Goal: Use online tool/utility: Utilize a website feature to perform a specific function

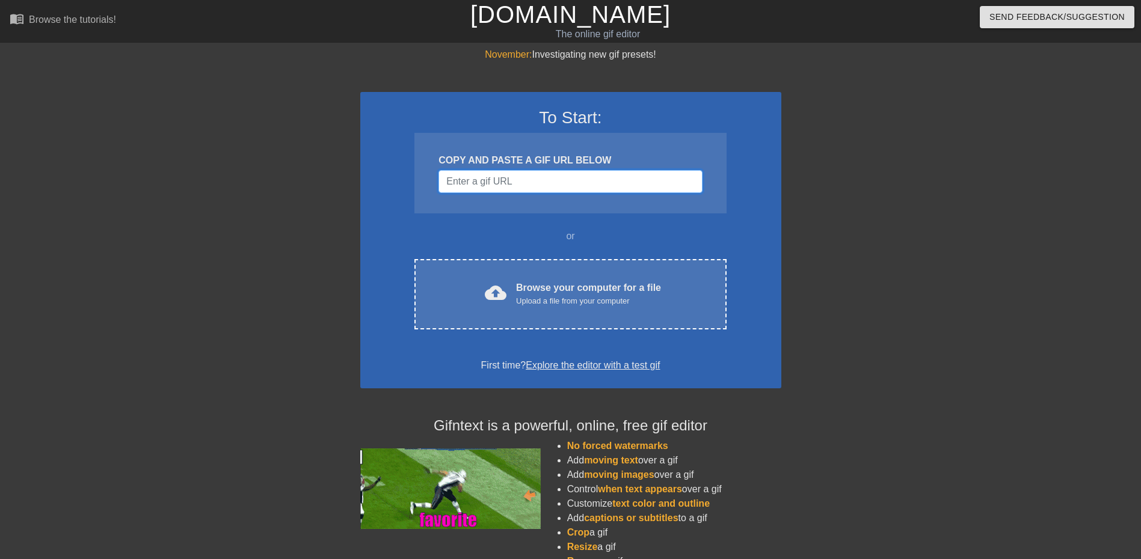
click at [545, 176] on input "Username" at bounding box center [569, 181] width 263 height 23
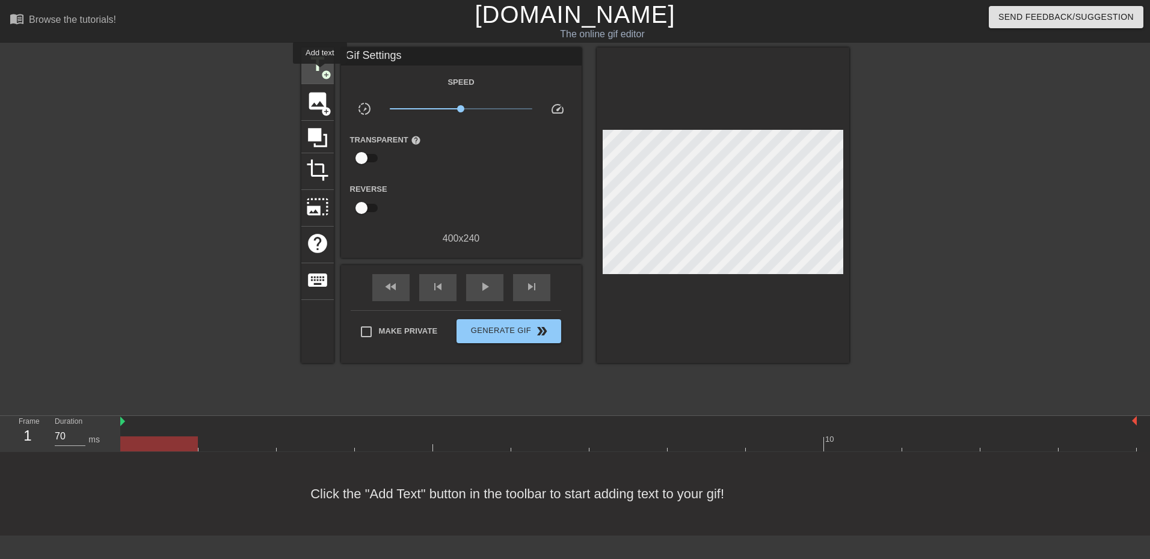
click at [320, 72] on span "title" at bounding box center [317, 64] width 23 height 23
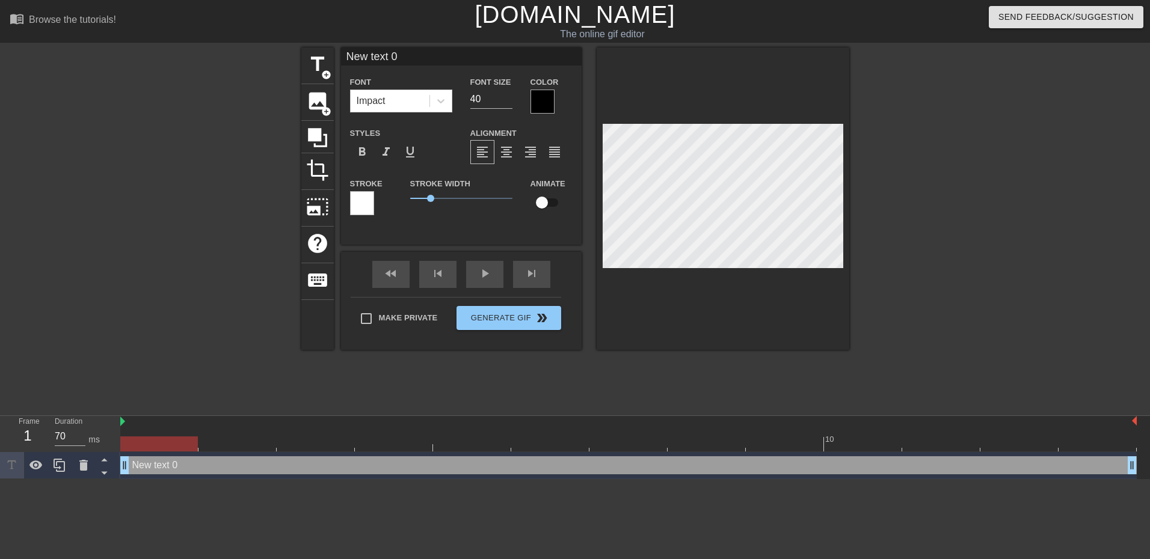
click at [363, 199] on div at bounding box center [362, 203] width 24 height 24
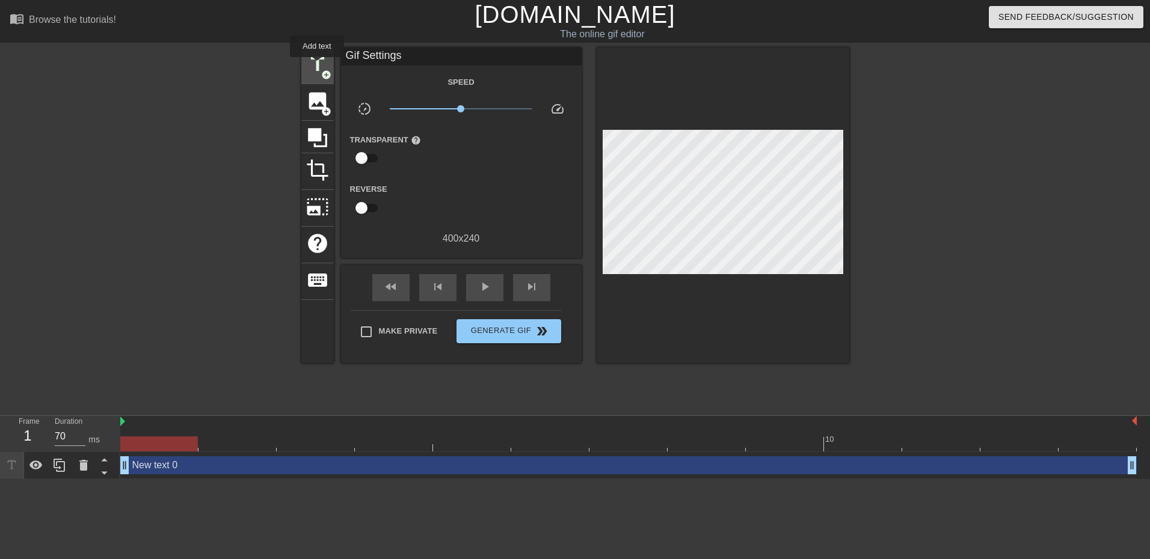
click at [316, 65] on span "title" at bounding box center [317, 64] width 23 height 23
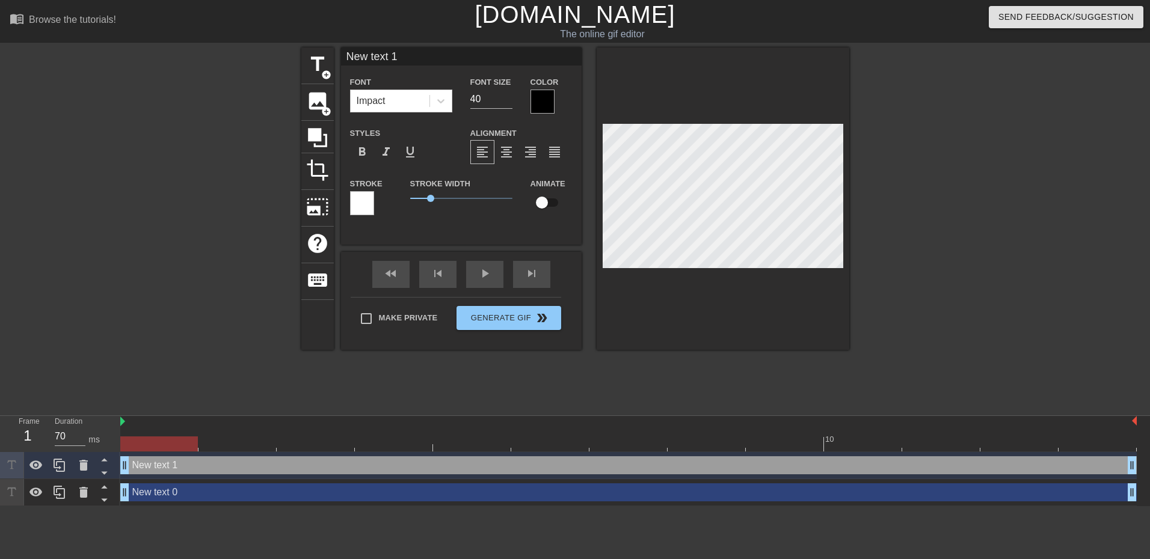
type input "New text 0"
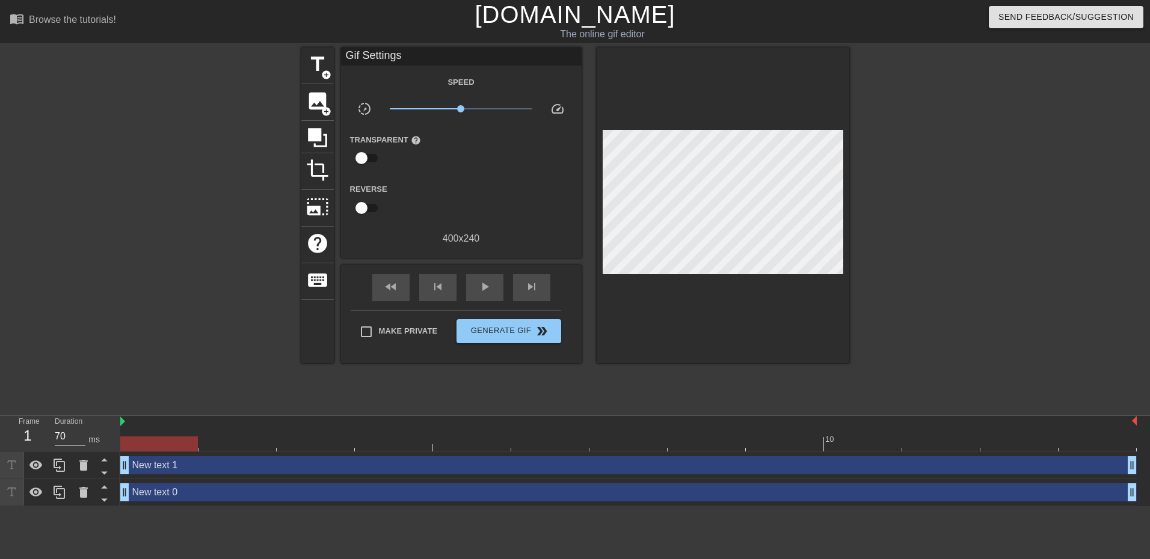
drag, startPoint x: 571, startPoint y: 201, endPoint x: 934, endPoint y: 193, distance: 363.3
click at [934, 193] on div at bounding box center [953, 227] width 180 height 361
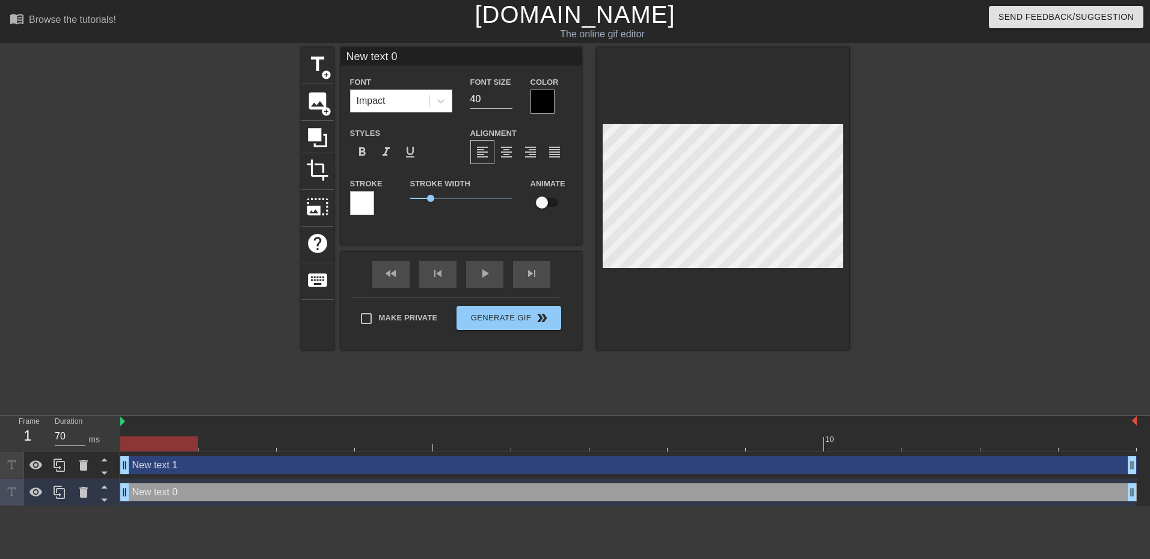
scroll to position [1, 1]
click at [755, 104] on div at bounding box center [722, 198] width 253 height 302
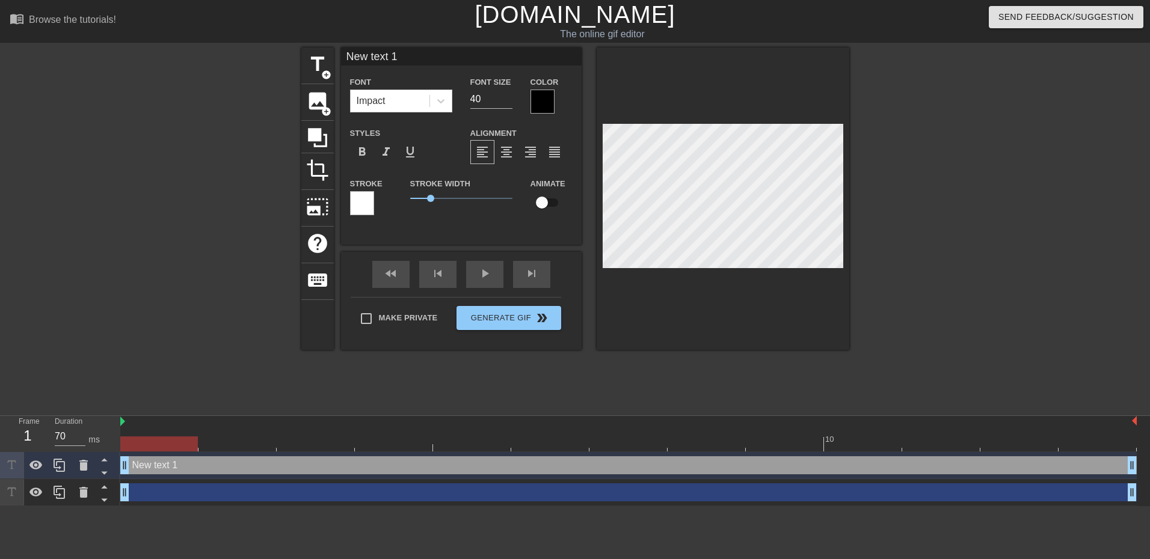
scroll to position [2, 3]
type input "t"
type textarea "t"
type input "ti"
type textarea "ti"
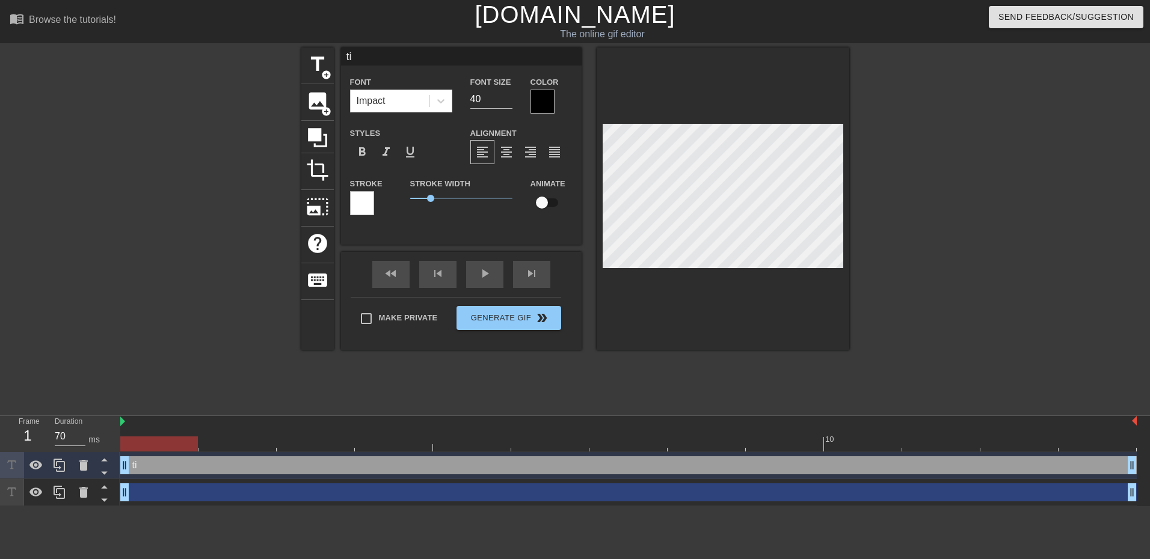
scroll to position [2, 1]
type input "tic"
type textarea "tic"
type input "tick"
type textarea "tick"
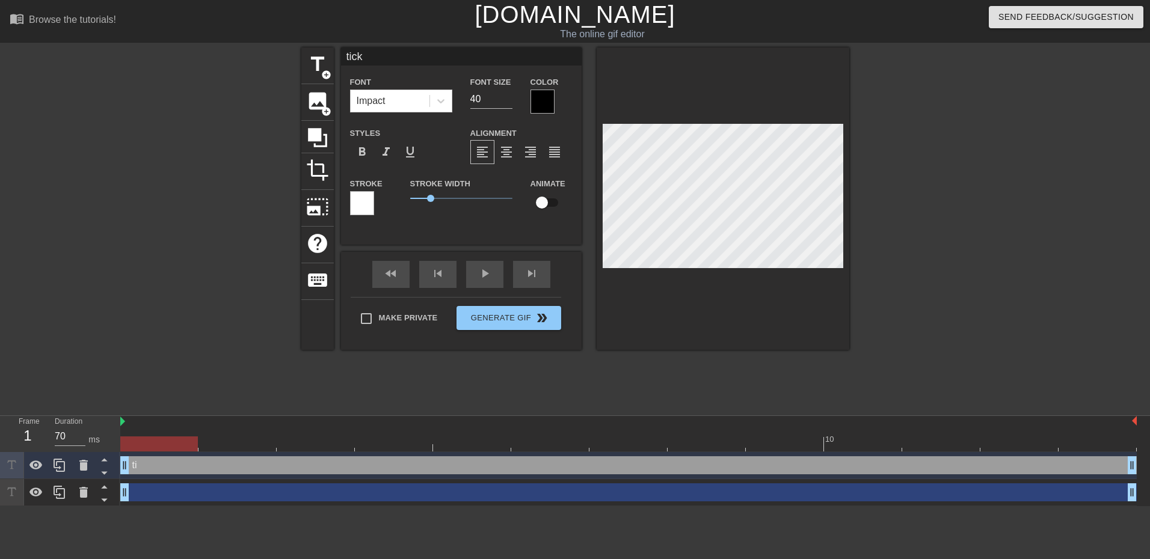
type input "ticke"
type textarea "ticke"
type input "ticket"
type textarea "ticket"
click at [914, 250] on div at bounding box center [953, 227] width 180 height 361
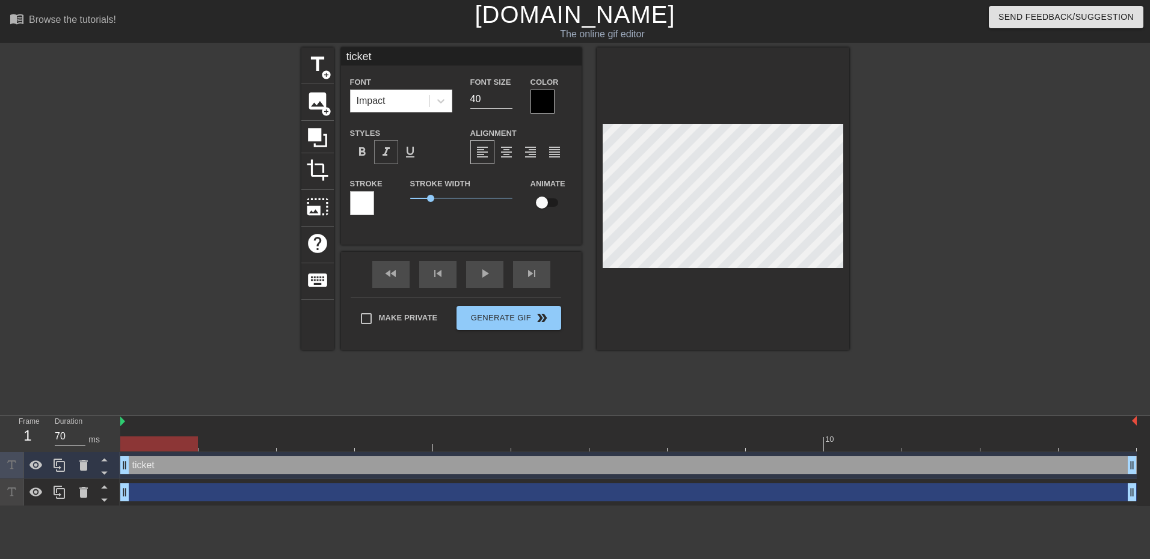
click at [390, 152] on span "format_italic" at bounding box center [386, 152] width 14 height 14
click at [387, 150] on span "format_italic" at bounding box center [386, 152] width 14 height 14
click at [443, 104] on icon at bounding box center [441, 101] width 12 height 12
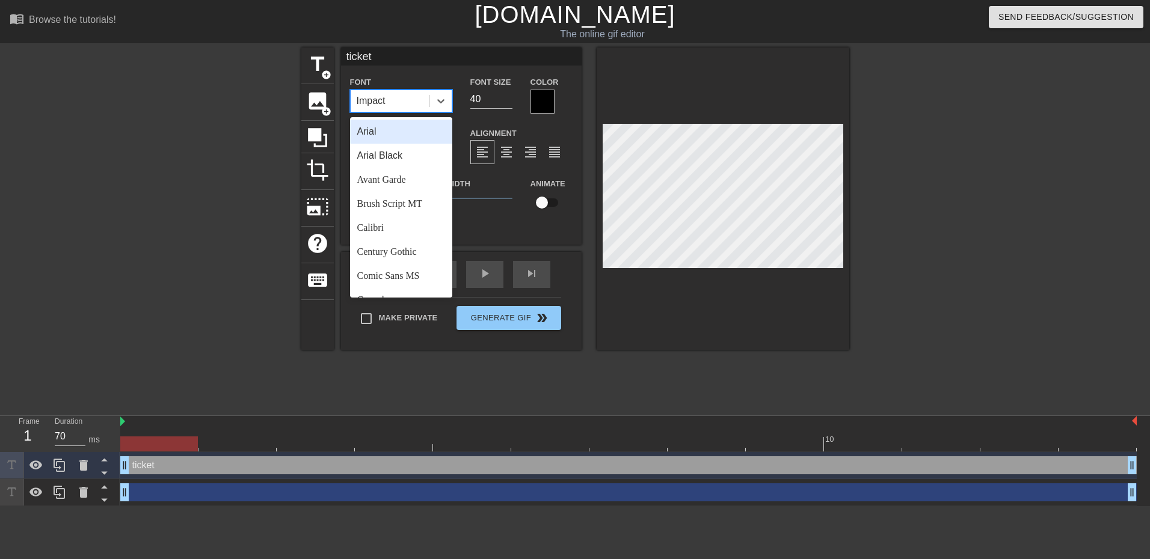
click at [414, 134] on div "Arial" at bounding box center [401, 132] width 102 height 24
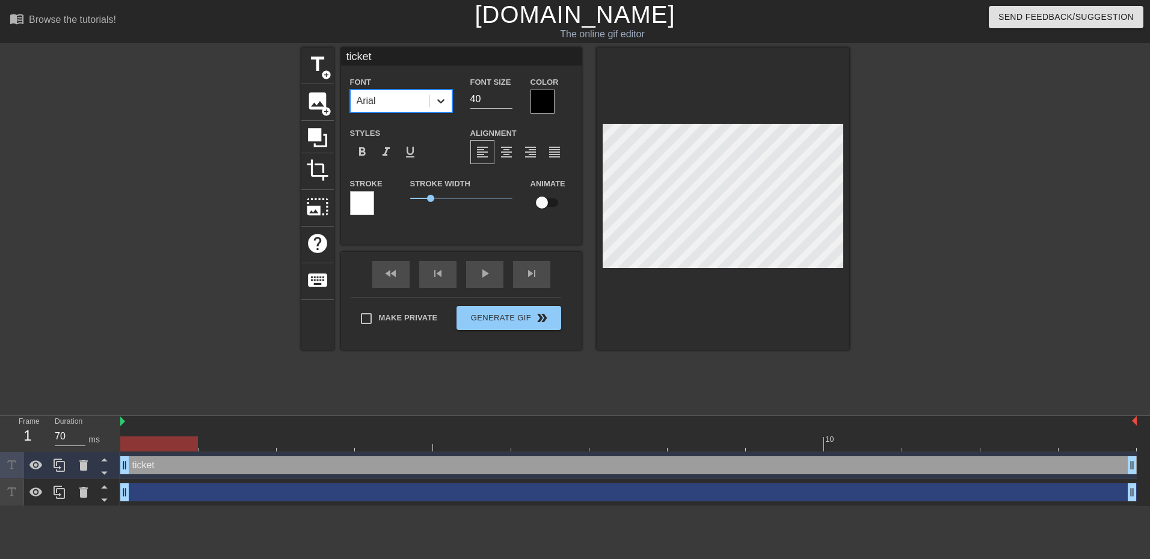
click at [444, 108] on div at bounding box center [441, 101] width 22 height 22
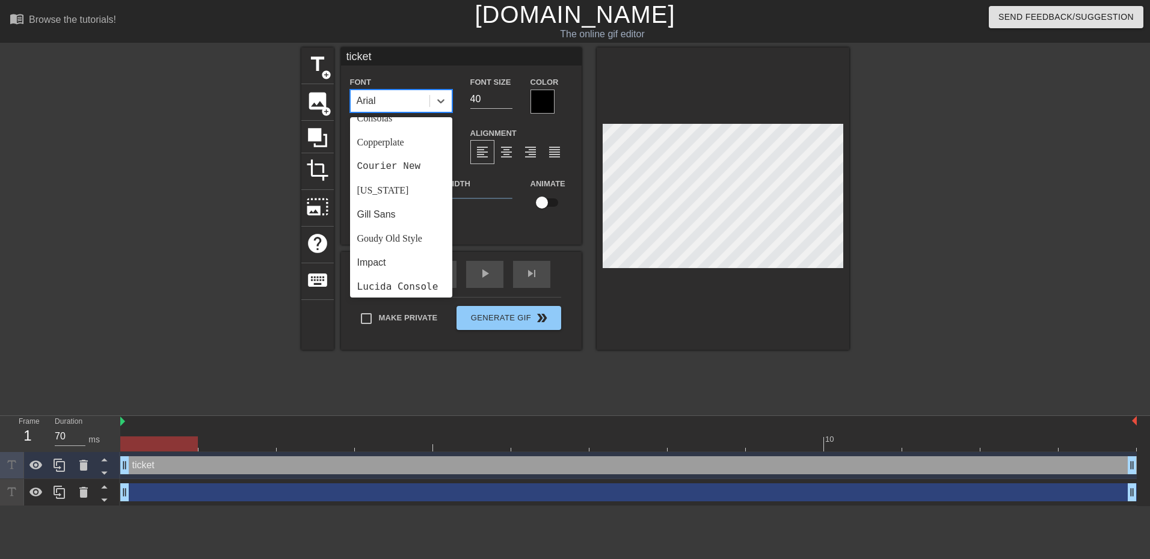
scroll to position [180, 0]
click at [387, 268] on div "Impact" at bounding box center [401, 264] width 102 height 24
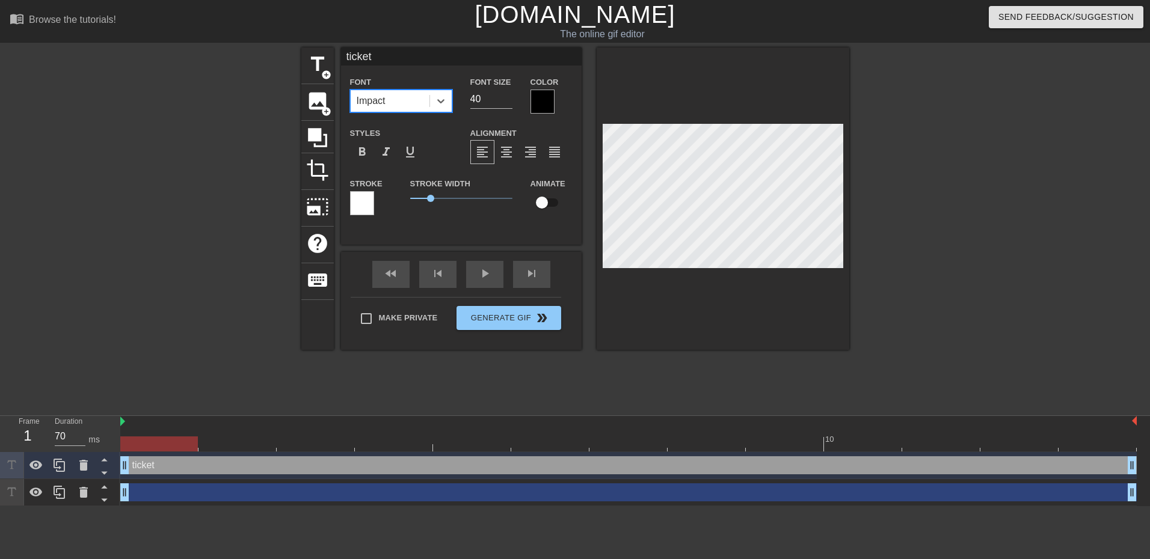
click at [732, 325] on div at bounding box center [722, 198] width 253 height 302
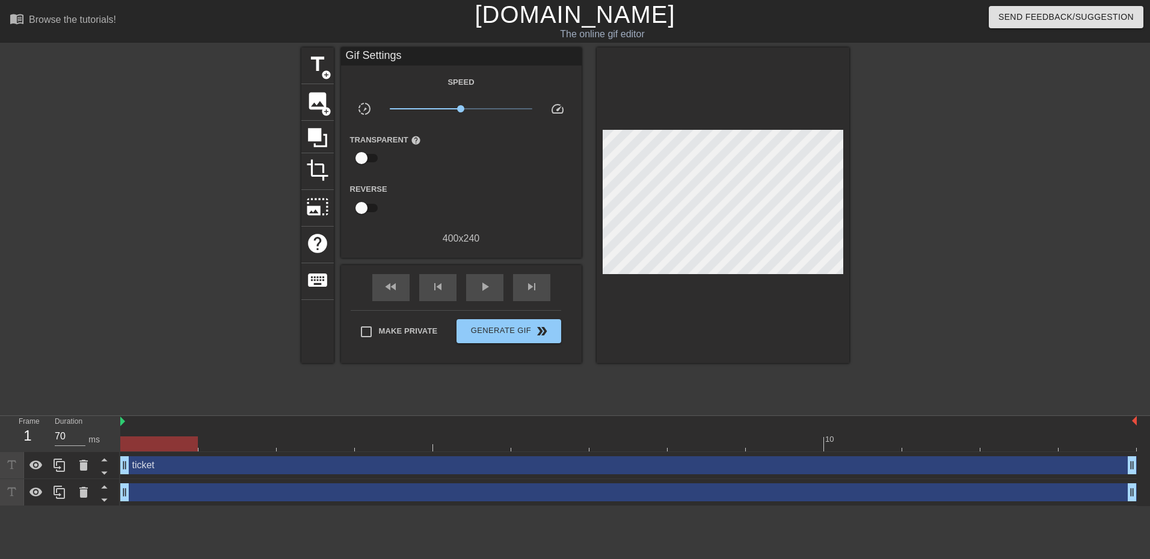
click at [822, 268] on div at bounding box center [722, 205] width 253 height 316
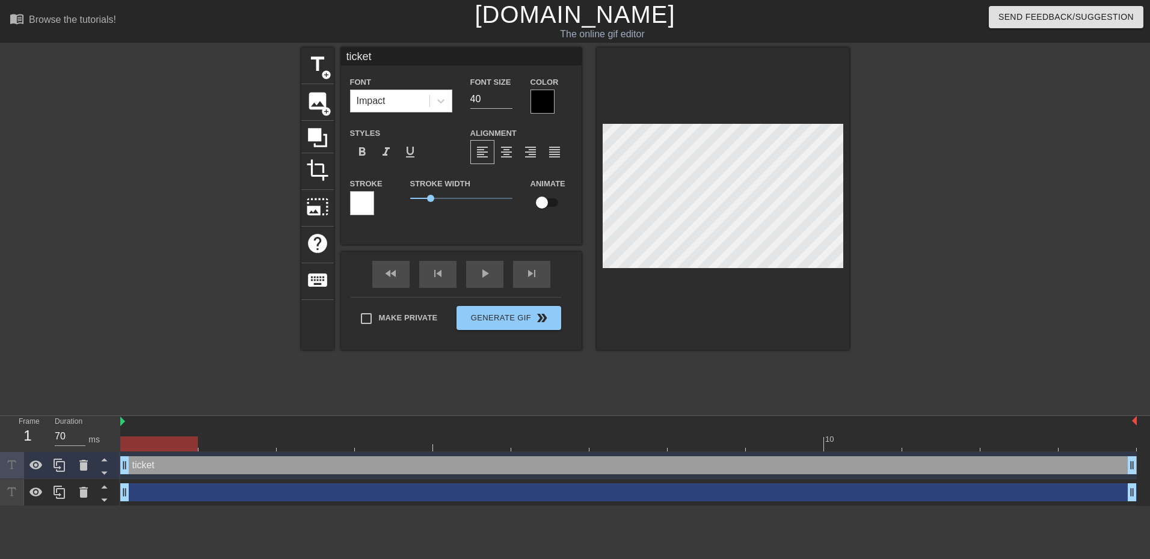
click at [366, 200] on div at bounding box center [362, 203] width 24 height 24
click at [550, 198] on input "checkbox" at bounding box center [541, 202] width 69 height 23
click at [556, 203] on input "checkbox" at bounding box center [553, 202] width 69 height 23
click at [547, 201] on input "checkbox" at bounding box center [541, 202] width 69 height 23
checkbox input "true"
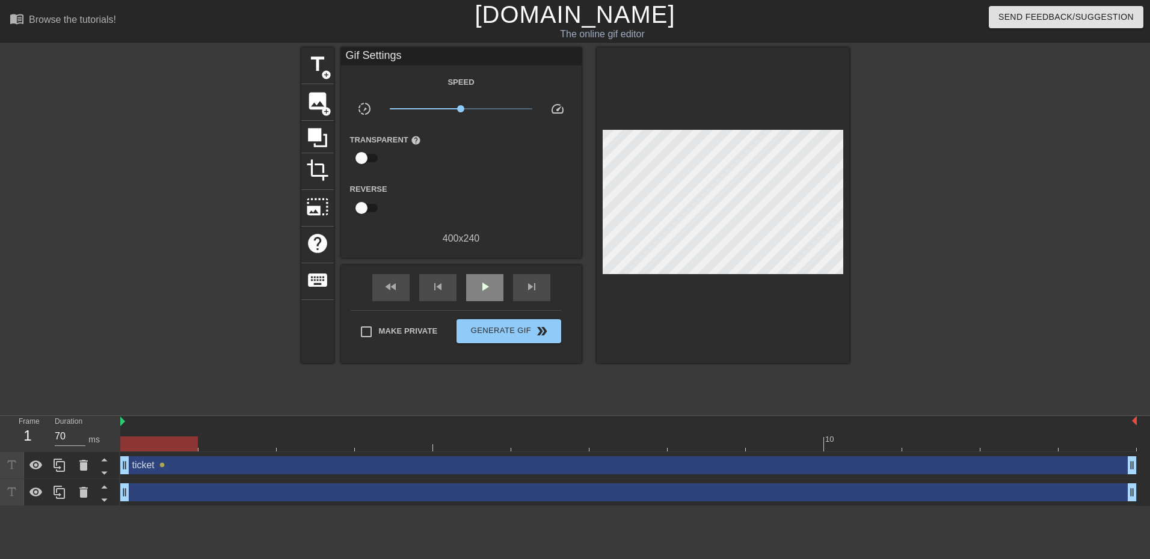
click at [487, 268] on div "fast_rewind skip_previous play_arrow skip_next" at bounding box center [461, 287] width 196 height 45
click at [487, 284] on span "play_arrow" at bounding box center [484, 287] width 14 height 14
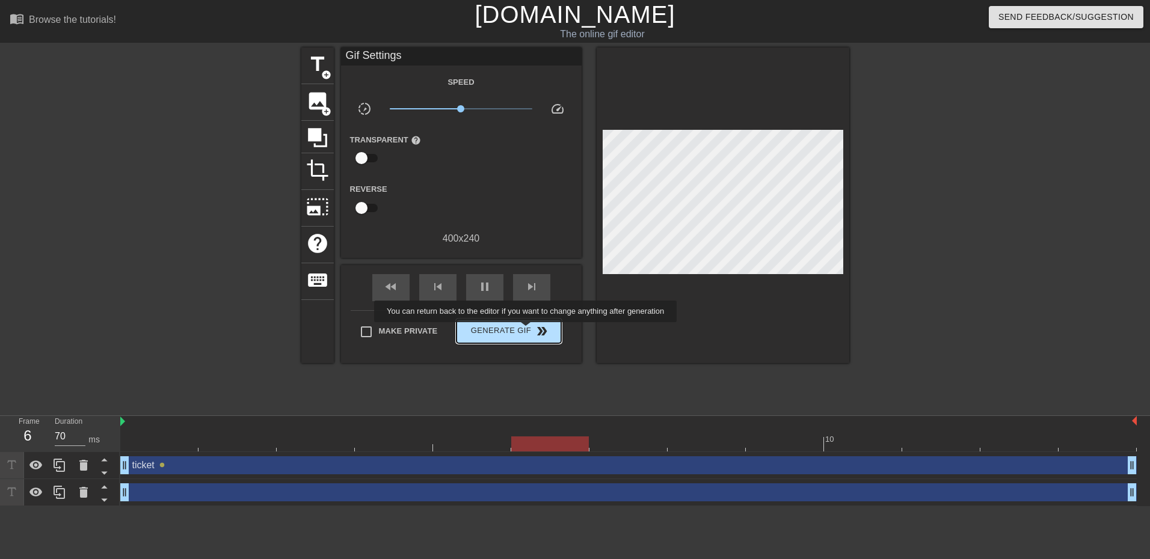
click at [527, 331] on span "Generate Gif double_arrow" at bounding box center [508, 331] width 94 height 14
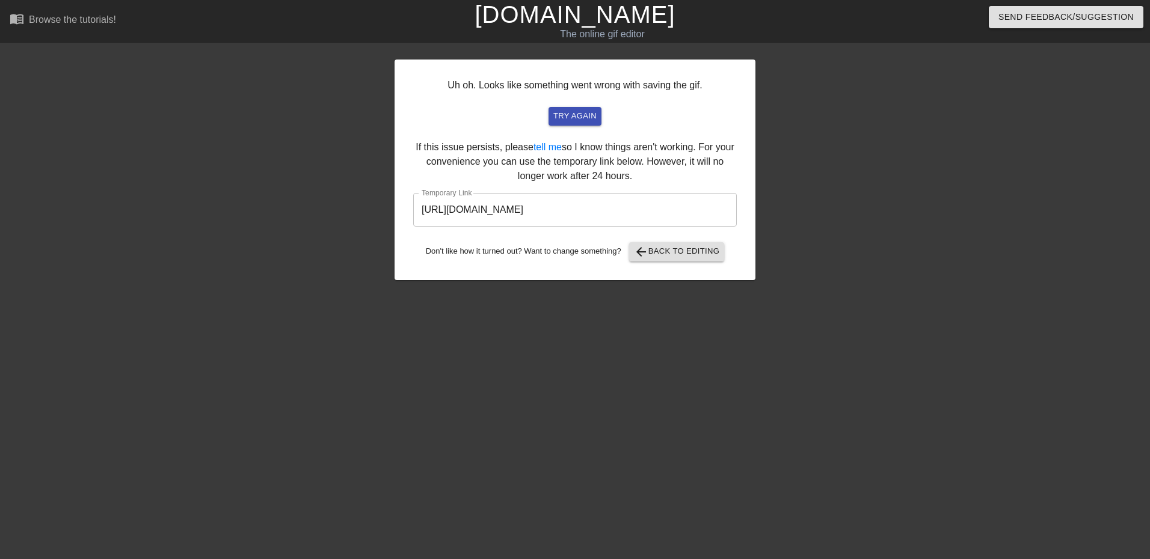
click at [687, 211] on input "[URL][DOMAIN_NAME]" at bounding box center [574, 210] width 323 height 34
click at [684, 210] on input "[URL][DOMAIN_NAME]" at bounding box center [574, 210] width 323 height 34
